Goal: Task Accomplishment & Management: Use online tool/utility

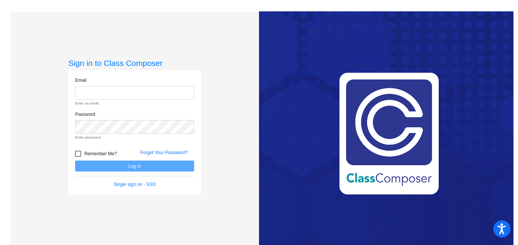
click at [226, 221] on div "Sign in to Class Composer Email Enter an email. Password Enter password. Rememb…" at bounding box center [134, 133] width 249 height 245
click at [160, 93] on input "email" at bounding box center [134, 93] width 119 height 14
type input "[EMAIL_ADDRESS][DOMAIN_NAME]"
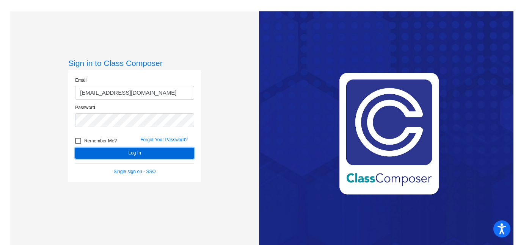
click at [163, 156] on button "Log In" at bounding box center [134, 153] width 119 height 11
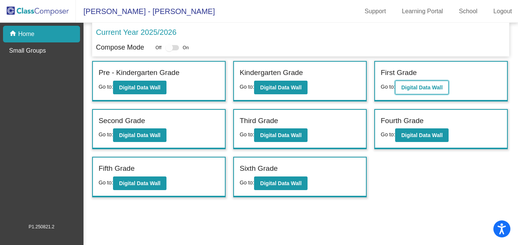
click at [406, 94] on button "Digital Data Wall" at bounding box center [421, 88] width 53 height 14
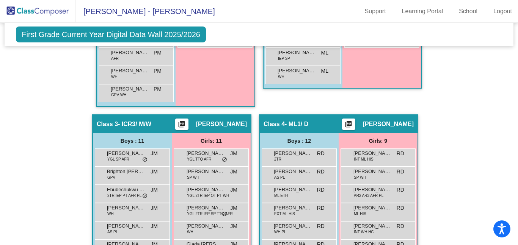
scroll to position [516, 0]
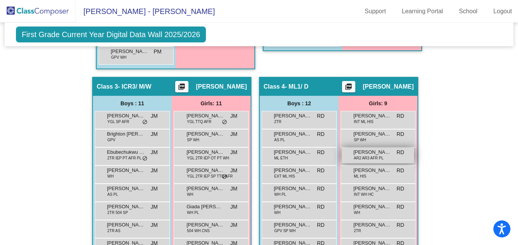
click at [378, 155] on span "AR2 AR3 AFR PL" at bounding box center [369, 158] width 30 height 6
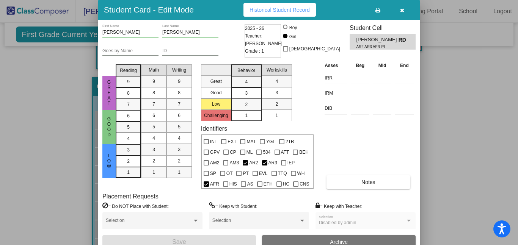
click at [400, 11] on icon "button" at bounding box center [402, 10] width 4 height 5
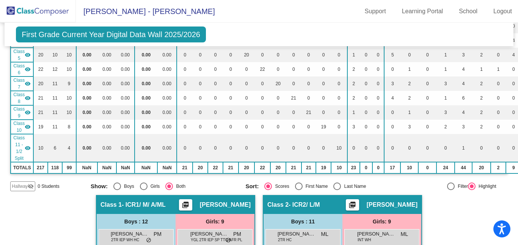
scroll to position [0, 0]
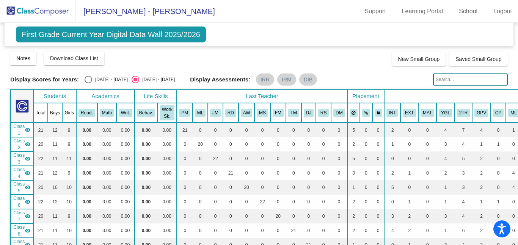
click at [85, 80] on div "Select an option" at bounding box center [89, 80] width 8 height 8
click at [88, 83] on input "[DATE] - [DATE]" at bounding box center [88, 83] width 0 height 0
radio input "true"
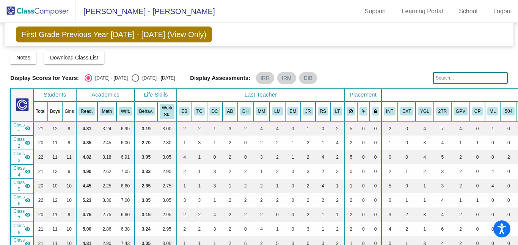
click at [176, 63] on div "Notes Download Class List Import Students New Small Group Saved Small Group" at bounding box center [258, 58] width 497 height 14
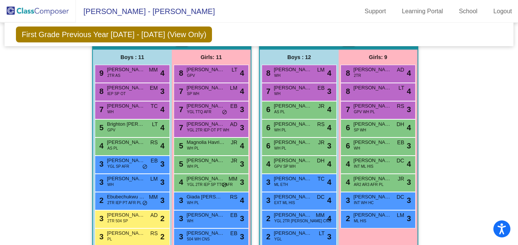
scroll to position [561, 0]
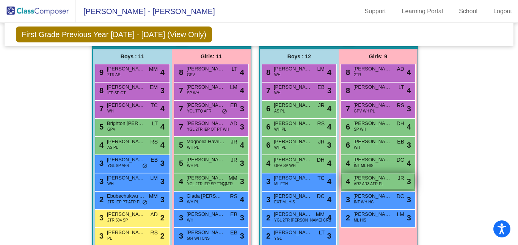
click at [355, 186] on span "AR2 AR3 AFR PL" at bounding box center [369, 184] width 30 height 6
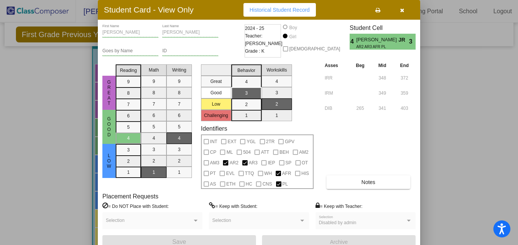
click at [398, 131] on div "Asses Beg Mid End IRR 348 372 IRM 349 359 DIB 265 341 403 Notes" at bounding box center [369, 125] width 93 height 128
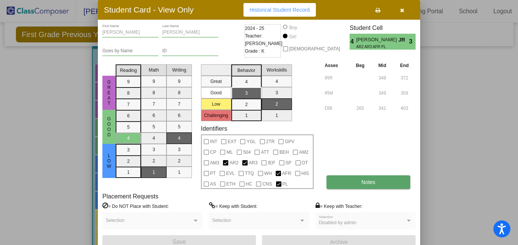
click at [377, 185] on button "Notes" at bounding box center [367, 183] width 83 height 14
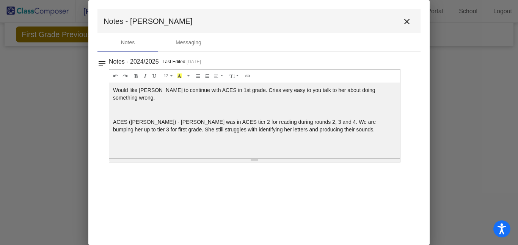
click at [407, 19] on mat-icon "close" at bounding box center [406, 21] width 9 height 9
